Goal: Task Accomplishment & Management: Complete application form

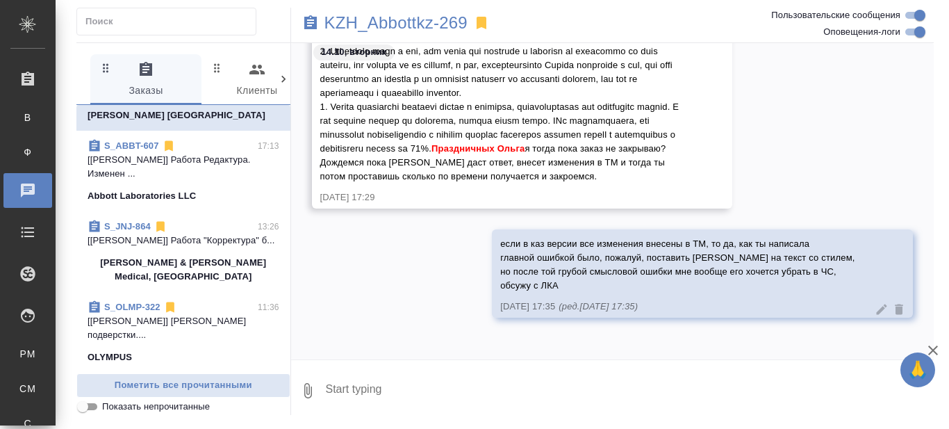
scroll to position [69, 0]
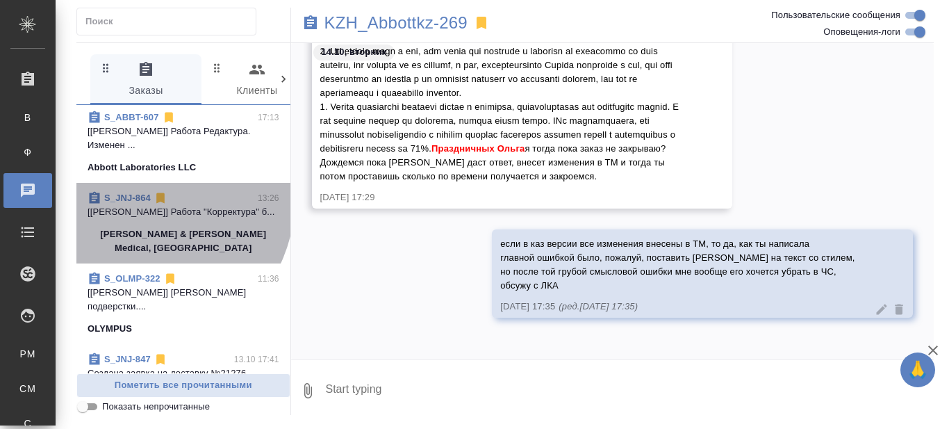
click at [138, 203] on link "S_JNJ-864" at bounding box center [127, 197] width 47 height 10
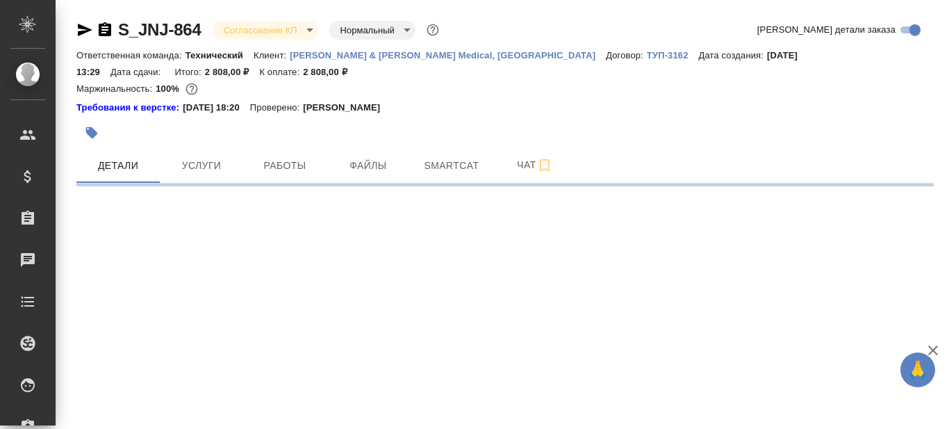
select select "RU"
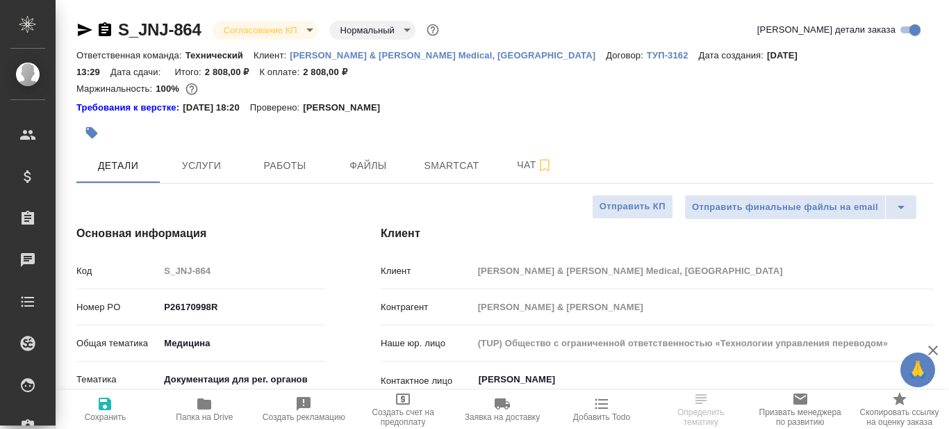
type textarea "x"
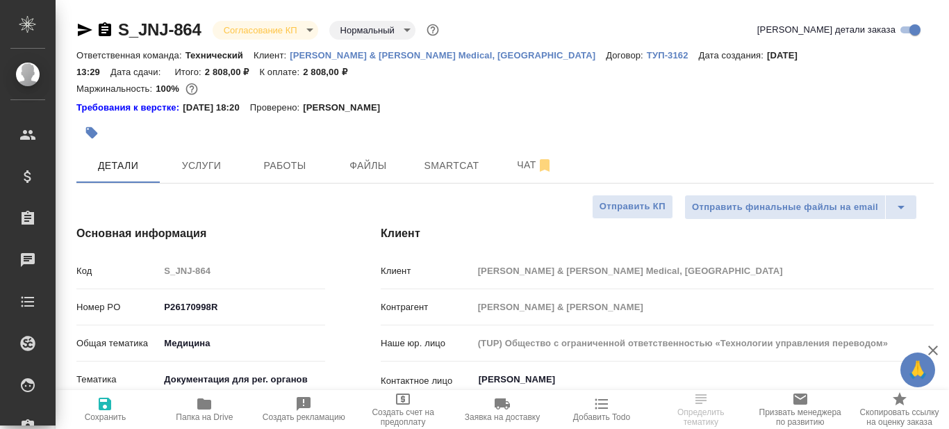
type textarea "x"
type input "Сергеева Анастасия"
type input "Комаров Роман"
click at [205, 406] on icon "button" at bounding box center [204, 403] width 14 height 11
type textarea "x"
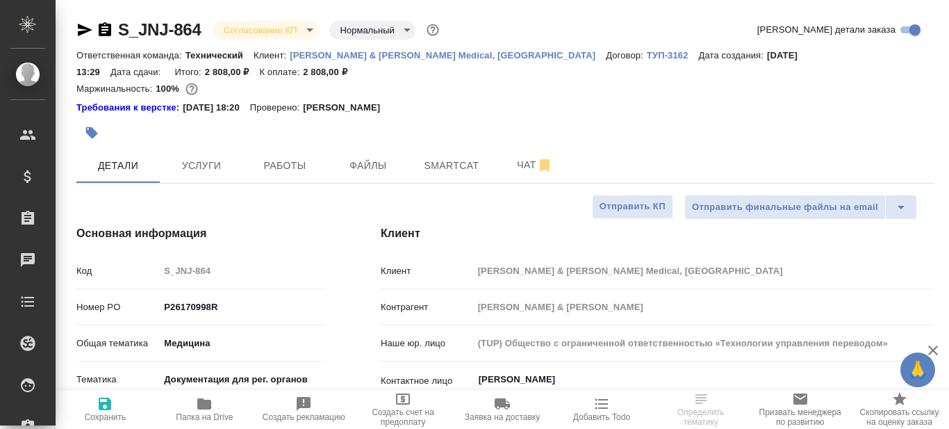
type textarea "x"
